Goal: Complete application form

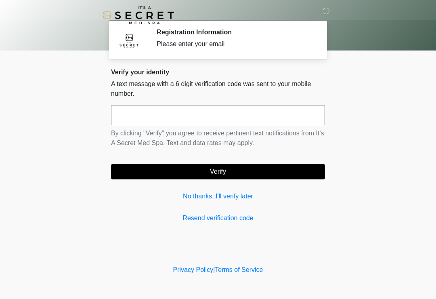
click at [241, 108] on input "text" at bounding box center [218, 115] width 214 height 20
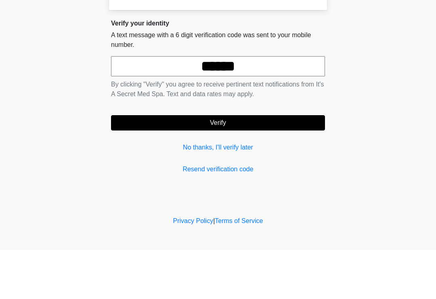
type input "******"
click at [270, 164] on button "Verify" at bounding box center [218, 171] width 214 height 15
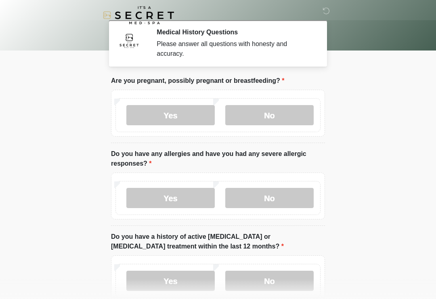
click at [292, 115] on label "No" at bounding box center [269, 115] width 88 height 20
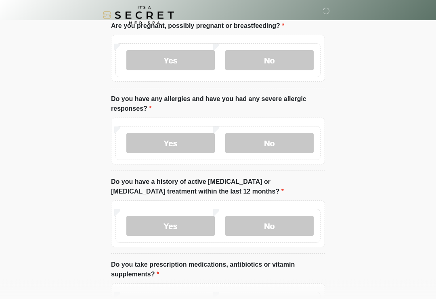
scroll to position [55, 0]
click at [294, 142] on label "No" at bounding box center [269, 143] width 88 height 20
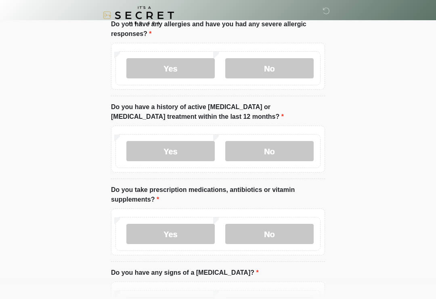
scroll to position [130, 0]
click at [292, 152] on label "No" at bounding box center [269, 151] width 88 height 20
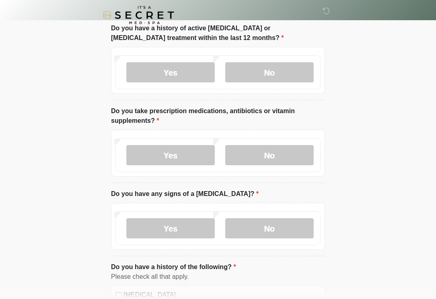
scroll to position [208, 0]
click at [184, 153] on label "Yes" at bounding box center [170, 155] width 88 height 20
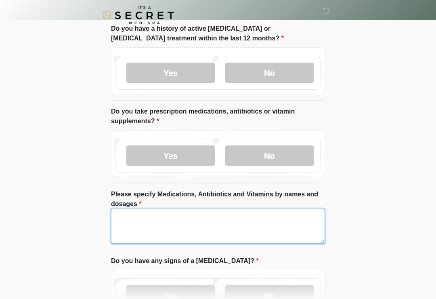
click at [202, 232] on textarea "Please specify Medications, Antibiotics and Vitamins by names and dosages" at bounding box center [218, 226] width 214 height 35
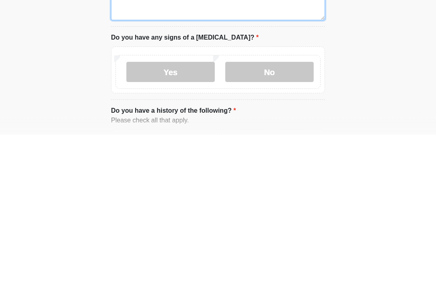
type textarea "**********"
click at [276, 227] on label "No" at bounding box center [269, 237] width 88 height 20
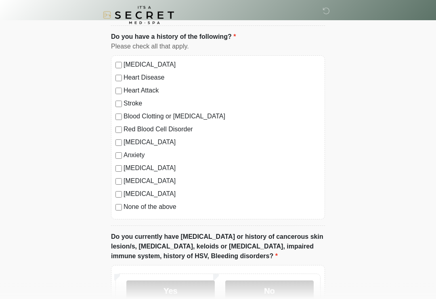
scroll to position [505, 0]
click at [173, 168] on label "[MEDICAL_DATA]" at bounding box center [222, 168] width 197 height 10
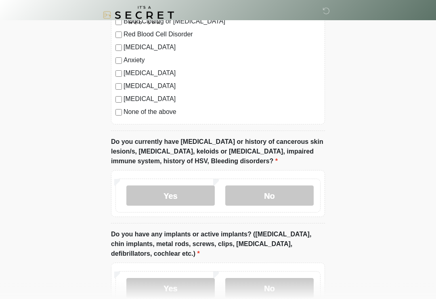
click at [284, 191] on label "No" at bounding box center [269, 196] width 88 height 20
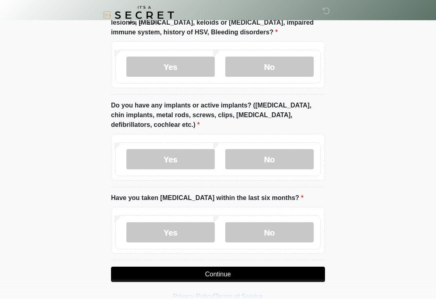
scroll to position [728, 0]
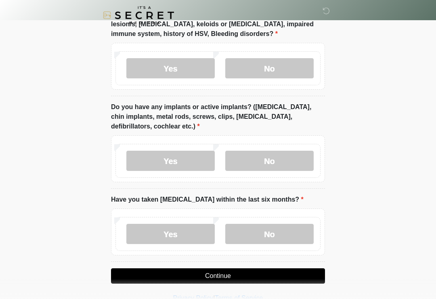
click at [284, 160] on label "No" at bounding box center [269, 161] width 88 height 20
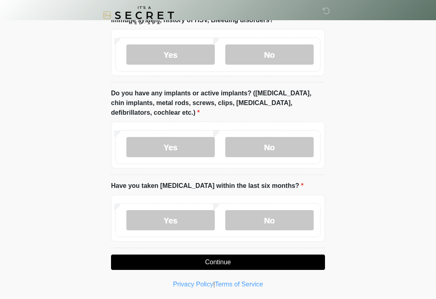
click at [279, 223] on label "No" at bounding box center [269, 220] width 88 height 20
click at [276, 260] on button "Continue" at bounding box center [218, 262] width 214 height 15
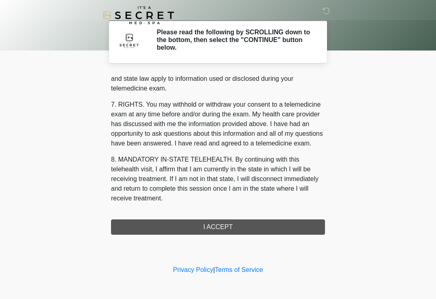
scroll to position [331, 0]
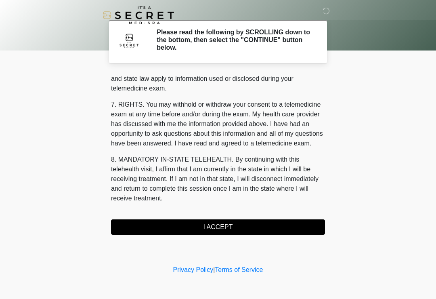
click at [260, 227] on button "I ACCEPT" at bounding box center [218, 226] width 214 height 15
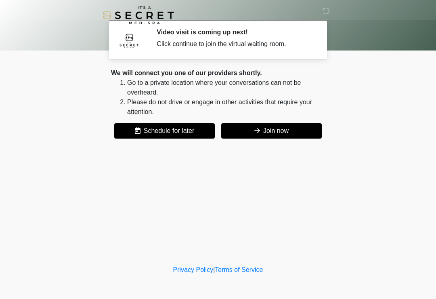
click at [292, 133] on button "Join now" at bounding box center [271, 130] width 101 height 15
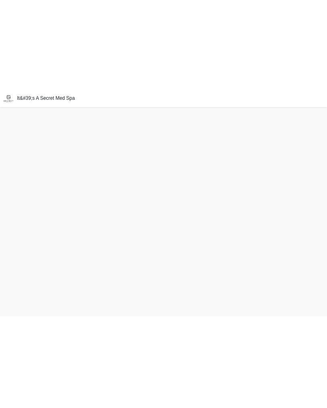
scroll to position [9, 0]
